Goal: Task Accomplishment & Management: Manage account settings

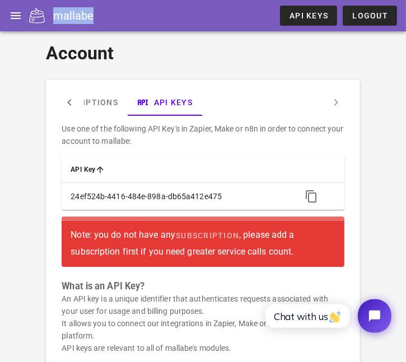
drag, startPoint x: 53, startPoint y: 15, endPoint x: 113, endPoint y: 18, distance: 59.4
click at [113, 18] on div "mallabe API Keys Logout" at bounding box center [203, 15] width 406 height 31
copy div "mallabe"
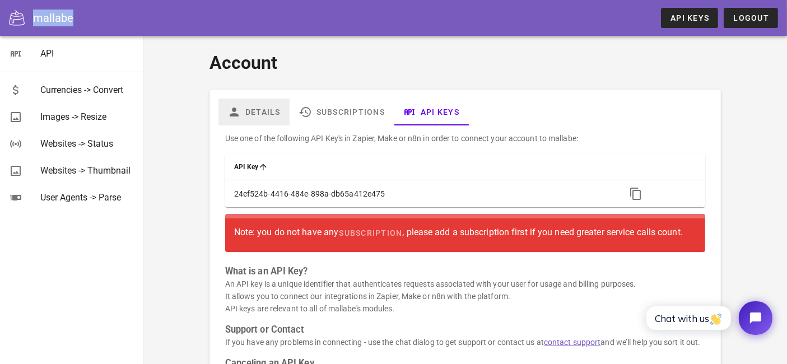
click at [262, 114] on link "Details" at bounding box center [253, 112] width 71 height 27
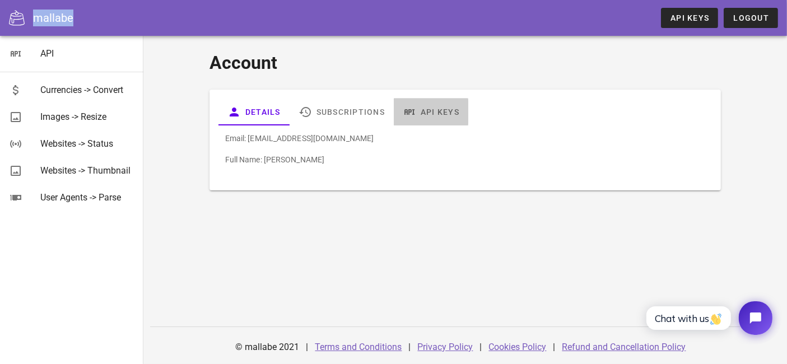
click at [405, 110] on link "API Keys" at bounding box center [431, 112] width 74 height 27
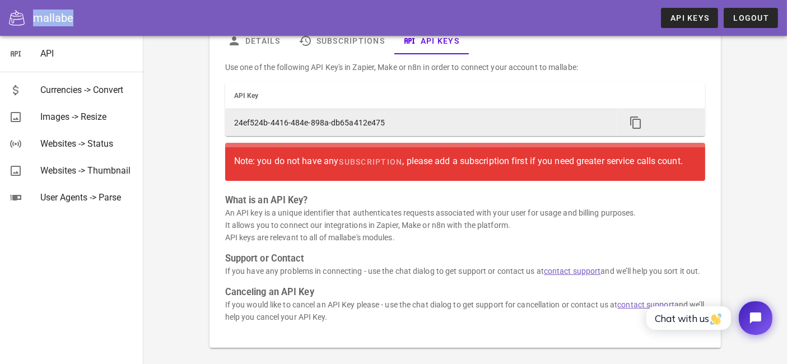
scroll to position [83, 0]
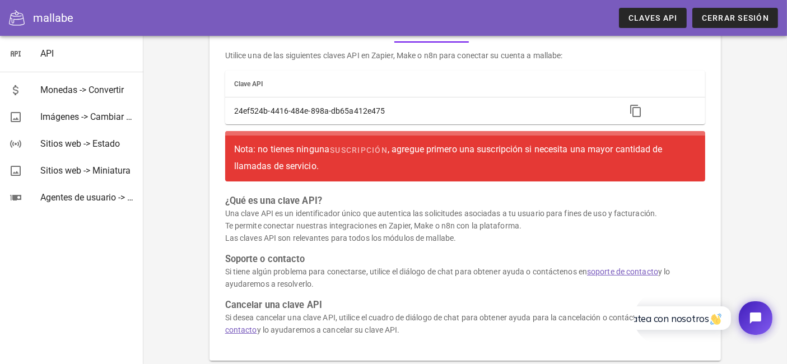
click at [348, 189] on div "Utilice una de las siguientes claves API en Zapier, Make o n8n para conectar su…" at bounding box center [464, 197] width 493 height 309
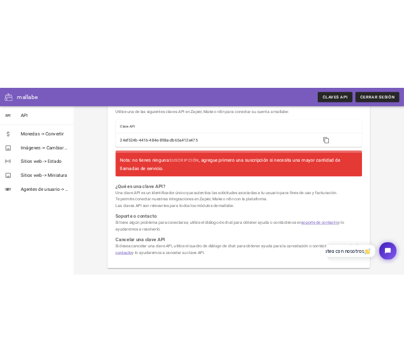
scroll to position [0, 0]
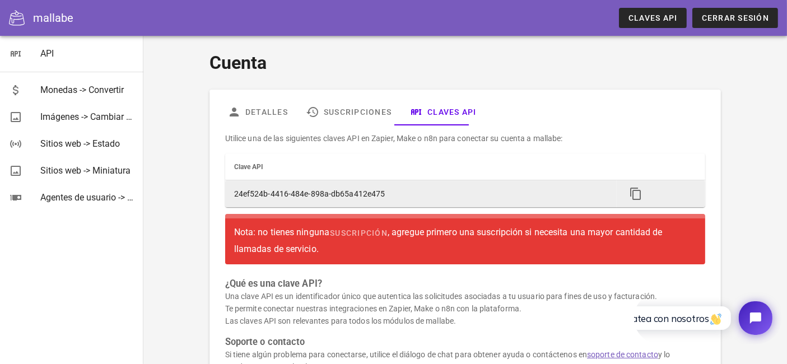
click at [393, 199] on td "24ef524b-4416-484e-898a-db65a412e475" at bounding box center [421, 193] width 392 height 27
click at [400, 191] on td "24ef524b-4416-484e-898a-db65a412e475" at bounding box center [421, 193] width 392 height 27
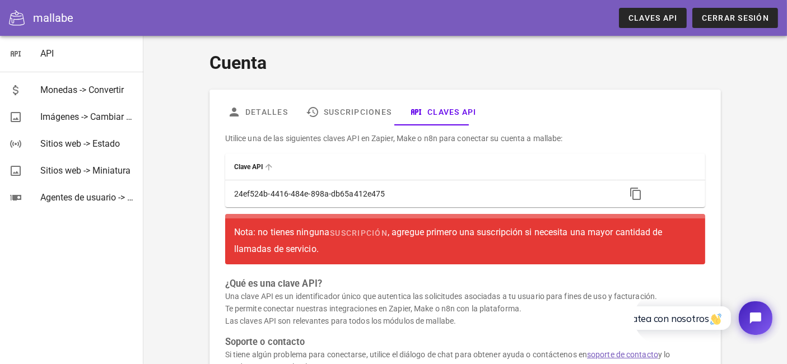
click at [320, 175] on th "Clave API" at bounding box center [421, 166] width 392 height 27
click at [379, 137] on font "Utilice una de las siguientes claves API en Zapier, Make o n8n para conectar su…" at bounding box center [394, 138] width 338 height 9
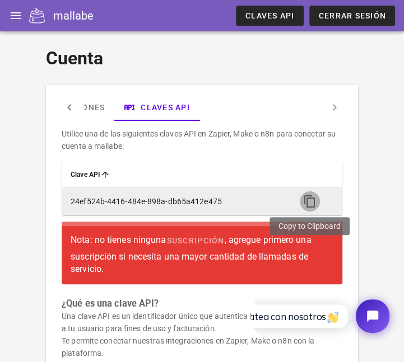
click at [307, 199] on icon "button" at bounding box center [309, 201] width 13 height 13
click at [307, 200] on icon "button" at bounding box center [309, 201] width 13 height 13
